Goal: Transaction & Acquisition: Obtain resource

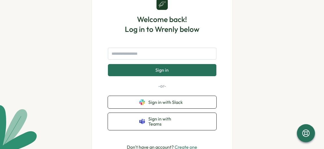
click at [162, 102] on span "Sign in with Slack" at bounding box center [166, 102] width 37 height 5
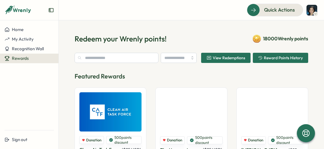
type input "**********"
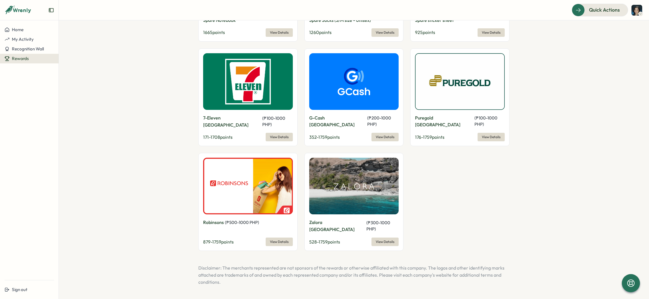
scroll to position [463, 0]
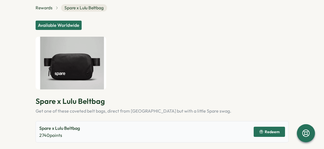
scroll to position [3, 0]
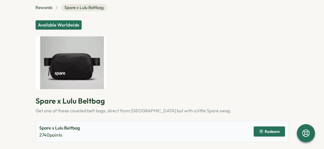
click at [268, 134] on span "Redeem" at bounding box center [269, 132] width 21 height 10
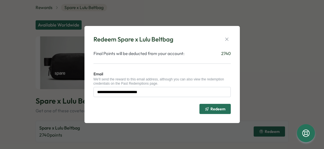
click at [214, 108] on span "Redeem" at bounding box center [218, 109] width 15 height 4
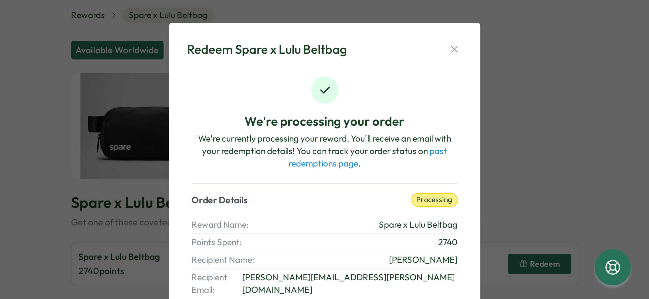
scroll to position [37, 0]
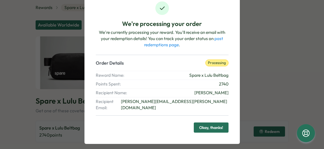
click at [213, 123] on span "Okay, thanks!" at bounding box center [211, 128] width 24 height 10
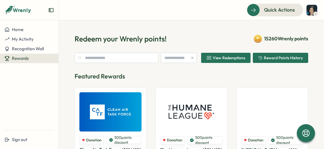
type input "**********"
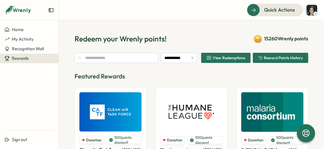
click at [220, 61] on span "View Redemptions" at bounding box center [226, 58] width 39 height 10
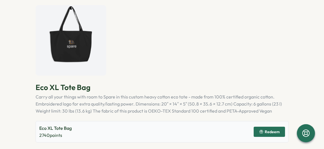
scroll to position [35, 0]
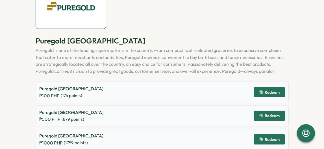
scroll to position [67, 0]
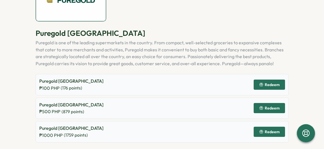
click at [263, 132] on div "Redeem" at bounding box center [269, 132] width 21 height 5
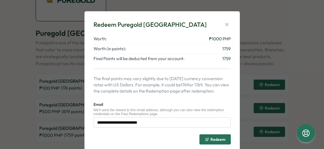
scroll to position [16, 0]
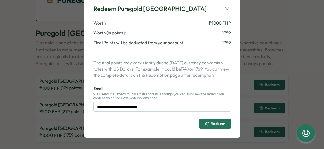
click at [206, 126] on icon "submit" at bounding box center [207, 124] width 5 height 5
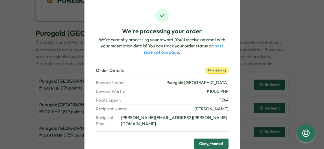
scroll to position [32, 0]
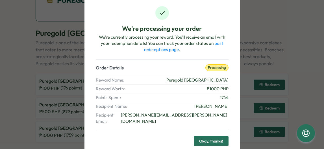
click at [219, 137] on span "Okay, thanks!" at bounding box center [211, 142] width 24 height 10
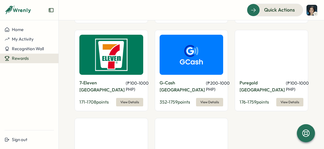
scroll to position [463, 0]
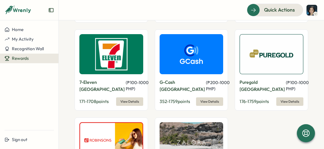
click at [206, 98] on span "View Details" at bounding box center [210, 102] width 19 height 8
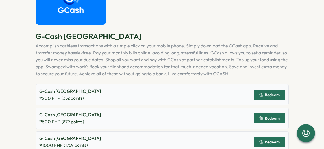
scroll to position [74, 0]
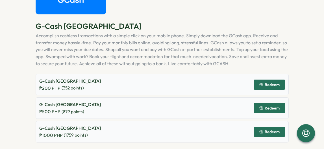
click at [270, 134] on span "Redeem" at bounding box center [269, 132] width 21 height 10
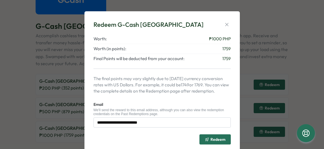
click at [220, 134] on div "Redeem" at bounding box center [162, 137] width 137 height 15
click at [219, 136] on span "Redeem" at bounding box center [215, 140] width 21 height 10
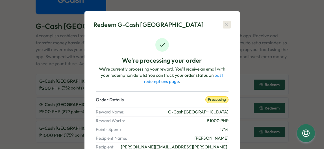
click at [225, 25] on icon "button" at bounding box center [226, 24] width 3 height 3
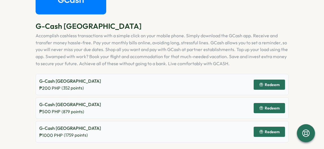
click at [267, 131] on span "Redeem" at bounding box center [272, 132] width 15 height 4
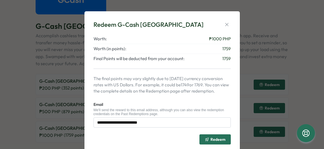
click at [226, 137] on button "Redeem" at bounding box center [215, 140] width 31 height 10
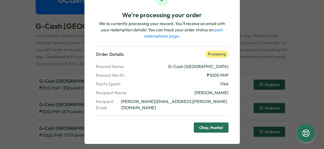
scroll to position [38, 0]
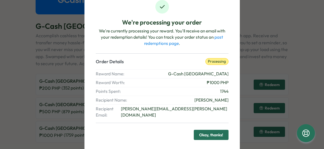
click at [218, 130] on span "Okay, thanks!" at bounding box center [211, 135] width 24 height 10
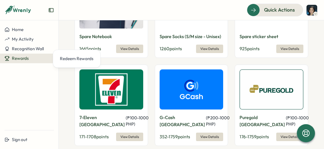
scroll to position [430, 0]
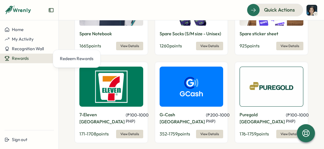
click at [220, 130] on button "View Details" at bounding box center [209, 134] width 27 height 8
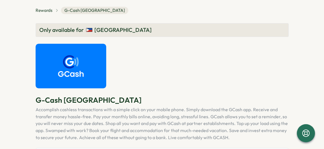
scroll to position [74, 0]
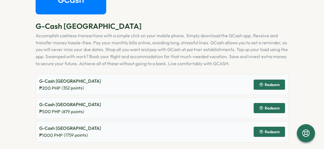
click at [261, 132] on icon "button" at bounding box center [261, 132] width 5 height 5
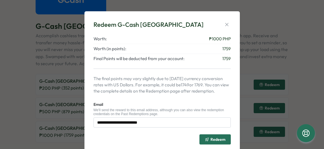
click at [220, 140] on span "Redeem" at bounding box center [218, 140] width 15 height 4
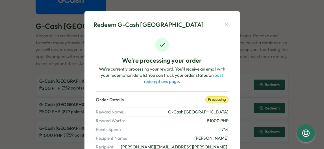
scroll to position [46, 0]
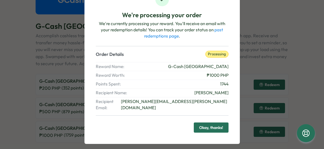
click at [219, 123] on span "Okay, thanks!" at bounding box center [211, 128] width 24 height 10
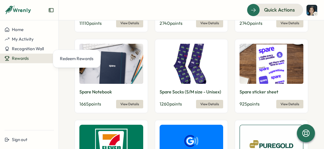
scroll to position [429, 0]
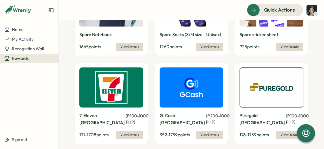
click at [206, 131] on span "View Details" at bounding box center [210, 135] width 19 height 8
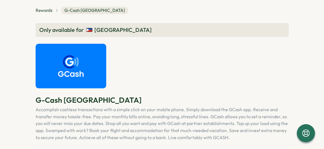
scroll to position [74, 0]
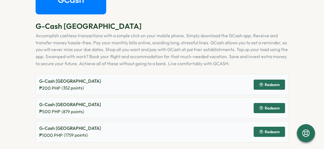
click at [260, 130] on span "Redeem" at bounding box center [269, 132] width 21 height 10
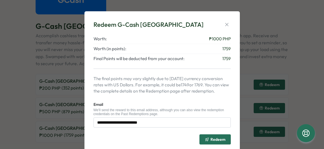
click at [205, 140] on icon "submit" at bounding box center [207, 139] width 5 height 5
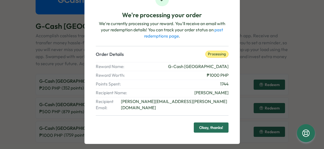
scroll to position [43, 0]
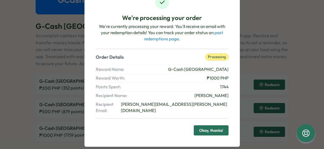
click at [218, 126] on span "Okay, thanks!" at bounding box center [211, 131] width 24 height 10
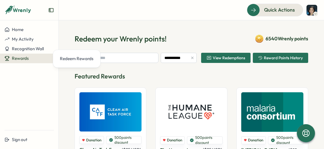
click at [232, 57] on span "View Redemptions" at bounding box center [229, 58] width 33 height 4
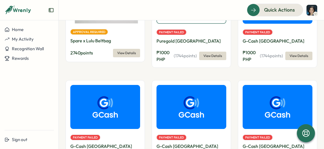
scroll to position [107, 0]
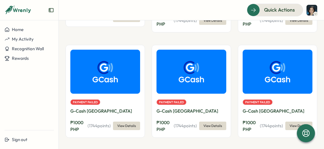
click at [212, 124] on span "View Details" at bounding box center [213, 126] width 19 height 8
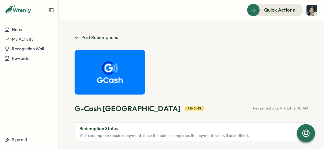
click at [74, 37] on section "Past Redemptions G-Cash [GEOGRAPHIC_DATA] Pending Redeemed on [DATE] 12:00 AM R…" at bounding box center [192, 84] width 266 height 129
click at [76, 38] on icon at bounding box center [77, 37] width 5 height 5
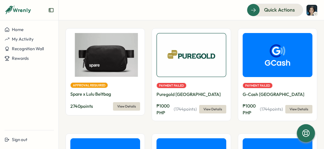
scroll to position [17, 0]
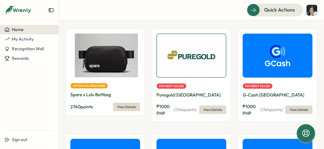
click at [10, 29] on div "Home" at bounding box center [14, 29] width 19 height 5
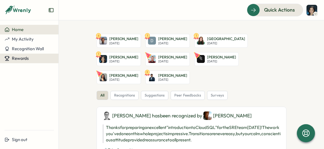
click at [18, 58] on span "Rewards" at bounding box center [20, 58] width 17 height 5
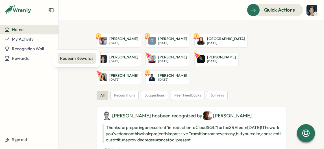
click at [63, 58] on div "Redeem Rewards" at bounding box center [77, 58] width 34 height 6
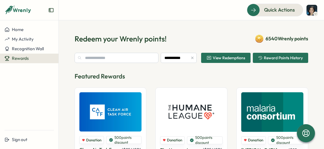
click at [236, 59] on span "View Redemptions" at bounding box center [229, 58] width 33 height 4
